Goal: Task Accomplishment & Management: Manage account settings

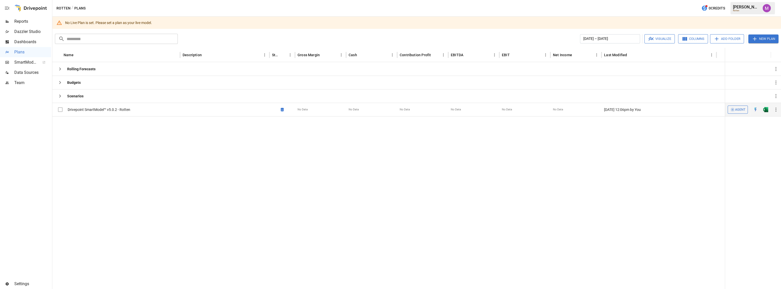
click at [778, 113] on button "button" at bounding box center [776, 109] width 10 height 10
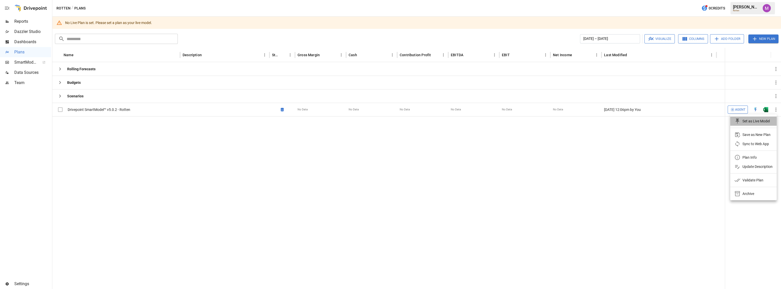
click at [758, 120] on div "Set as Live Model" at bounding box center [756, 121] width 27 height 6
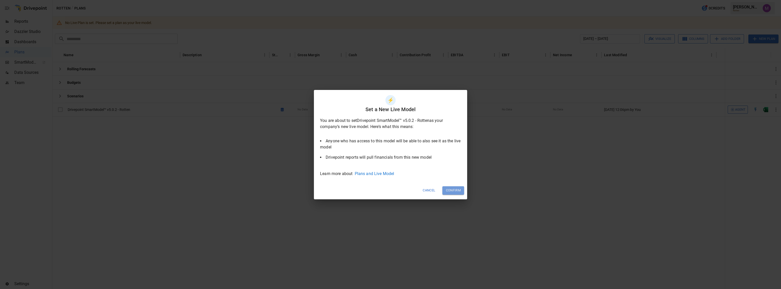
click at [454, 189] on button "Confirm" at bounding box center [453, 190] width 22 height 8
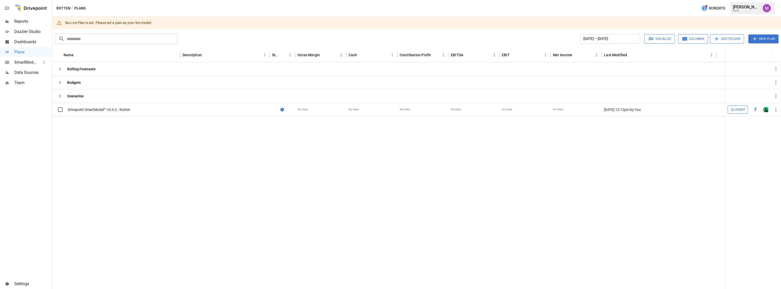
click at [572, 219] on div at bounding box center [388, 202] width 673 height 173
click at [779, 109] on icon "button" at bounding box center [776, 110] width 6 height 6
click at [750, 122] on div "Set as Live Model" at bounding box center [756, 121] width 27 height 6
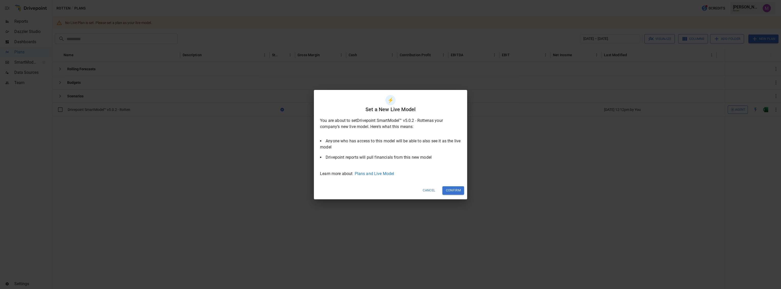
click at [454, 191] on button "Confirm" at bounding box center [453, 190] width 22 height 8
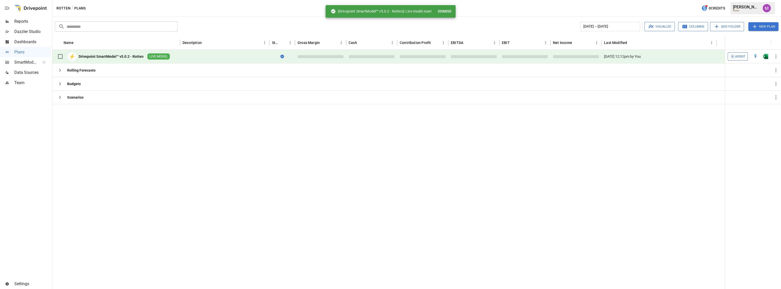
drag, startPoint x: 584, startPoint y: 173, endPoint x: 577, endPoint y: 177, distance: 7.3
click at [583, 173] on div at bounding box center [388, 196] width 673 height 185
